Goal: Transaction & Acquisition: Download file/media

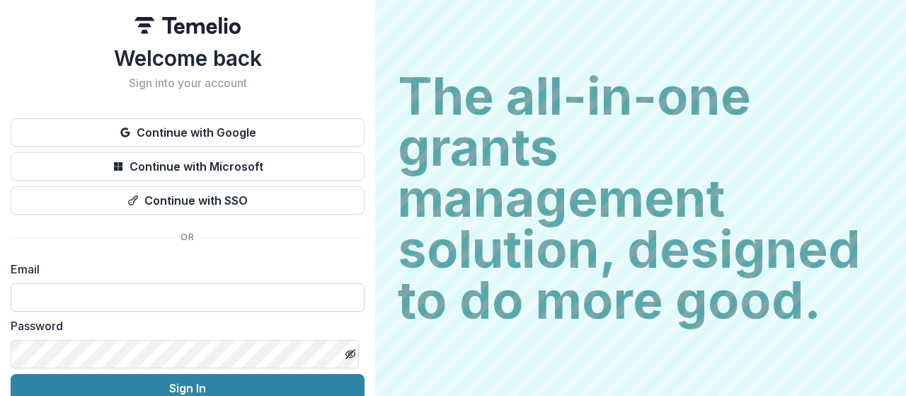
click at [181, 294] on input at bounding box center [188, 297] width 354 height 28
type input "**********"
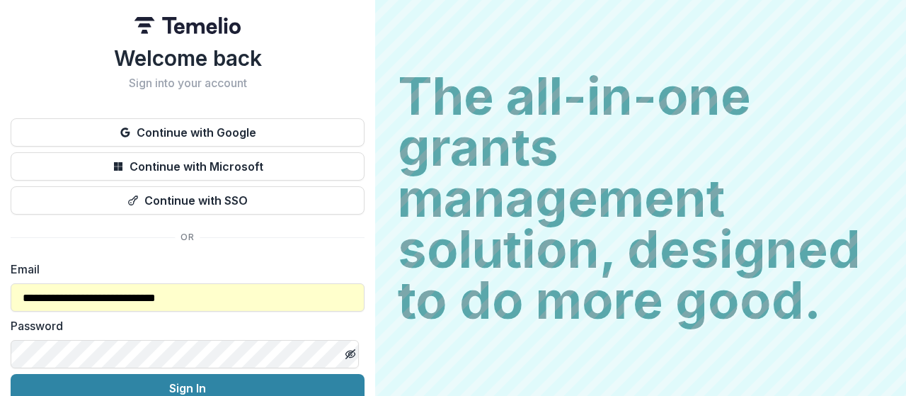
scroll to position [67, 0]
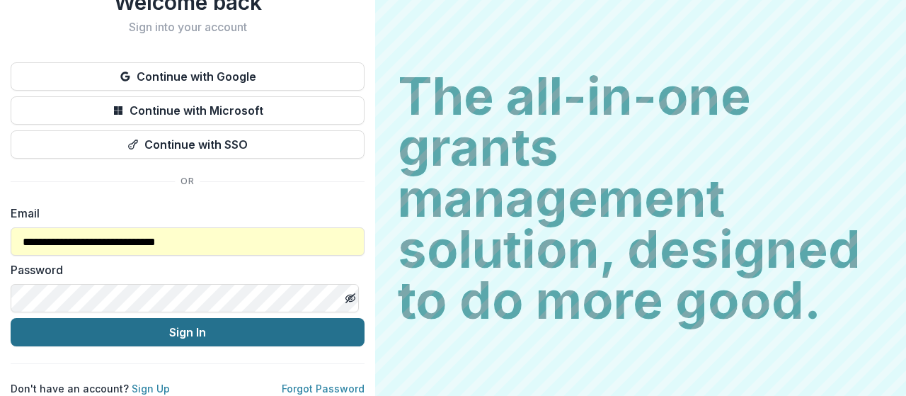
click at [214, 326] on button "Sign In" at bounding box center [188, 332] width 354 height 28
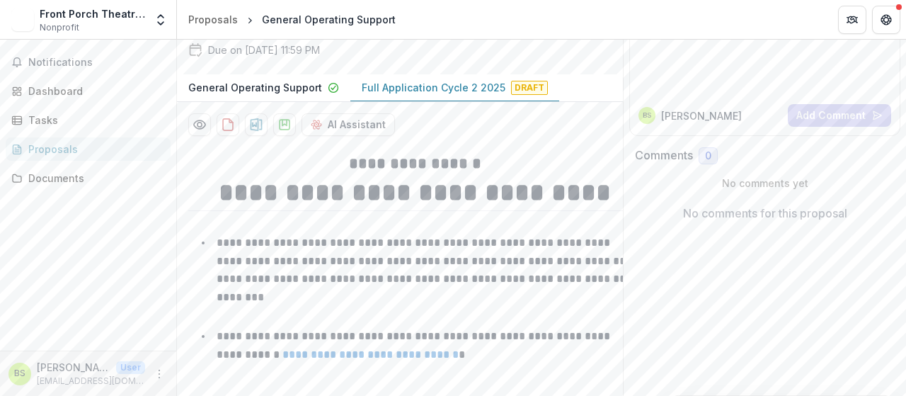
scroll to position [212, 0]
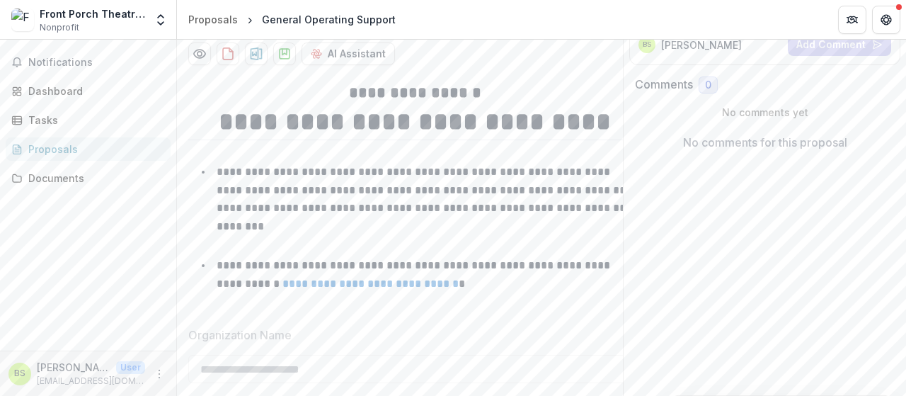
click at [423, 24] on p "Full Application Cycle 2 2025" at bounding box center [434, 16] width 144 height 15
click at [200, 56] on circle "Preview d0dfa79e-bccf-43d8-88ce-9e22ef61b401-1.pdf" at bounding box center [200, 54] width 4 height 4
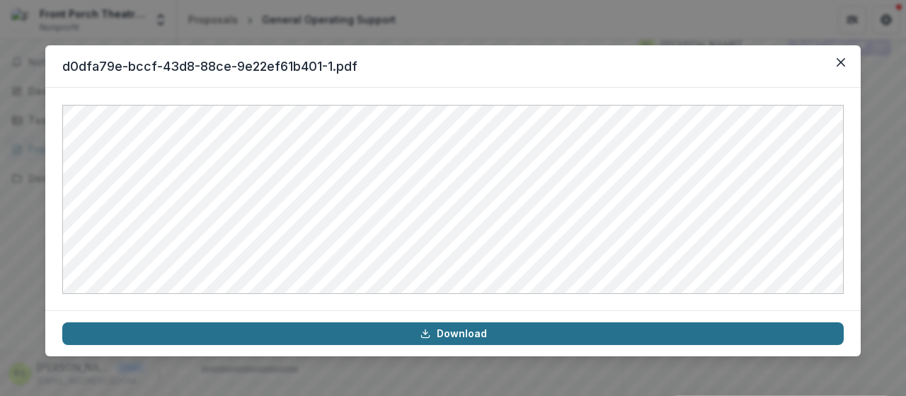
click at [438, 333] on link "Download" at bounding box center [453, 333] width 782 height 23
